Goal: Use online tool/utility

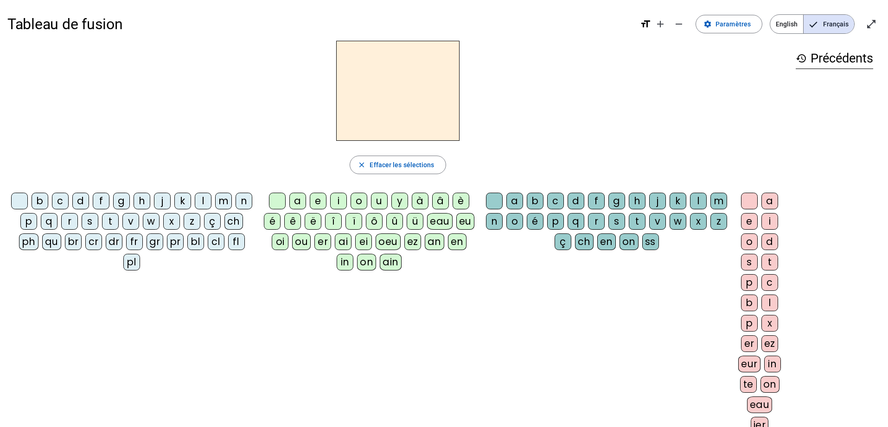
click at [224, 230] on div "ch" at bounding box center [233, 221] width 19 height 17
click at [441, 224] on div "eau" at bounding box center [439, 221] width 25 height 17
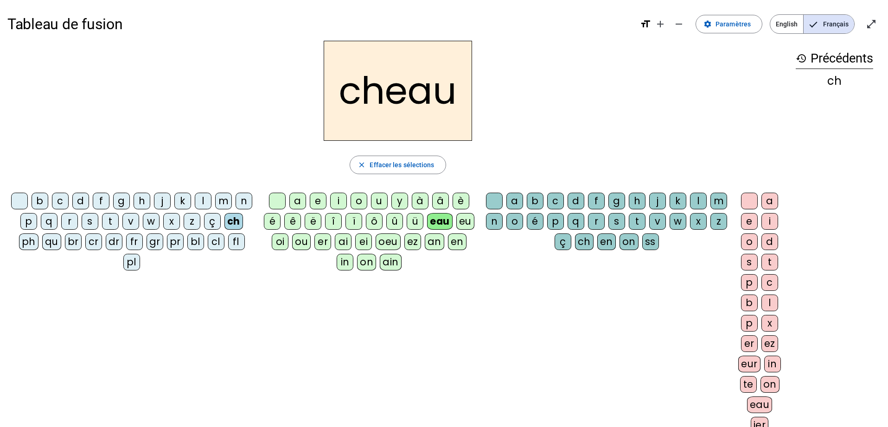
click at [361, 202] on div "o" at bounding box center [358, 201] width 17 height 17
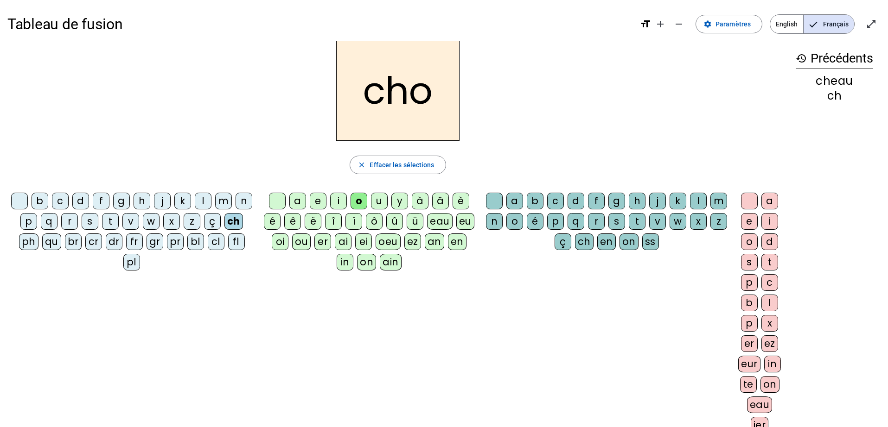
click at [338, 201] on div "i" at bounding box center [338, 201] width 17 height 17
click at [298, 202] on div "a" at bounding box center [297, 201] width 17 height 17
click at [232, 201] on div "m" at bounding box center [223, 201] width 17 height 17
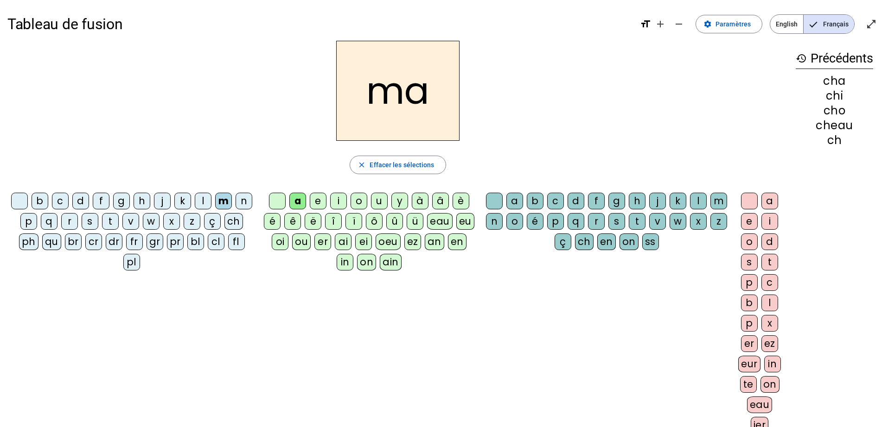
click at [211, 201] on div "l" at bounding box center [203, 201] width 17 height 17
click at [171, 204] on div "j" at bounding box center [162, 201] width 17 height 17
click at [462, 205] on div "è" at bounding box center [460, 201] width 17 height 17
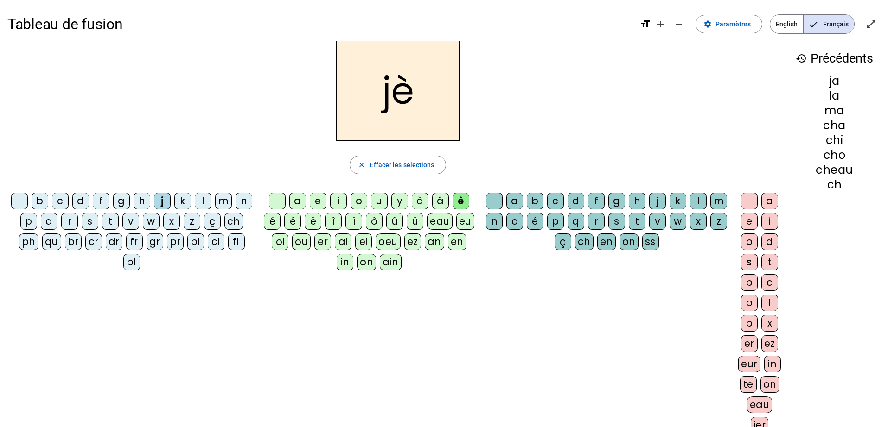
click at [318, 201] on div "e" at bounding box center [318, 201] width 17 height 17
click at [200, 223] on div "z" at bounding box center [192, 221] width 17 height 17
click at [109, 201] on div "f" at bounding box center [101, 201] width 17 height 17
click at [296, 203] on div "a" at bounding box center [297, 201] width 17 height 17
